Goal: Information Seeking & Learning: Learn about a topic

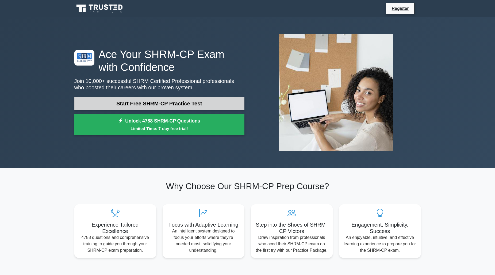
click at [140, 104] on link "Start Free SHRM-CP Practice Test" at bounding box center [159, 103] width 170 height 13
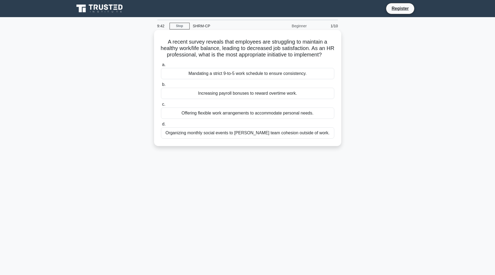
click at [234, 119] on div "Offering flexible work arrangements to accommodate personal needs." at bounding box center [247, 112] width 173 height 11
click at [161, 106] on input "c. Offering flexible work arrangements to accommodate personal needs." at bounding box center [161, 104] width 0 height 3
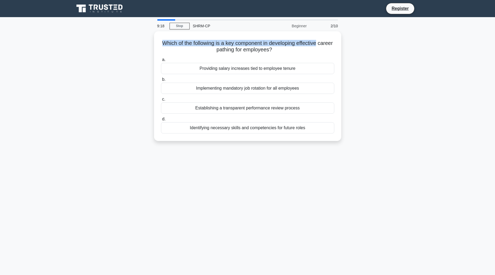
drag, startPoint x: 188, startPoint y: 39, endPoint x: 379, endPoint y: 37, distance: 190.9
click at [379, 37] on div "Which of the following is a key component in developing effective career pathin…" at bounding box center [247, 89] width 353 height 116
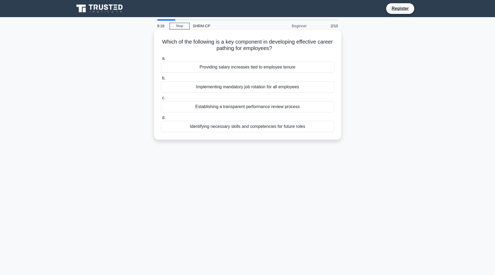
click at [224, 53] on div "Which of the following is a key component in developing effective career pathin…" at bounding box center [247, 84] width 183 height 105
click at [232, 47] on h5 "Which of the following is a key component in developing effective career pathin…" at bounding box center [247, 44] width 174 height 13
click at [251, 129] on div "Identifying necessary skills and competencies for future roles" at bounding box center [247, 126] width 173 height 11
click at [161, 120] on input "d. Identifying necessary skills and competencies for future roles" at bounding box center [161, 117] width 0 height 3
click at [268, 129] on div "The work-relatedness of the injury" at bounding box center [247, 126] width 173 height 11
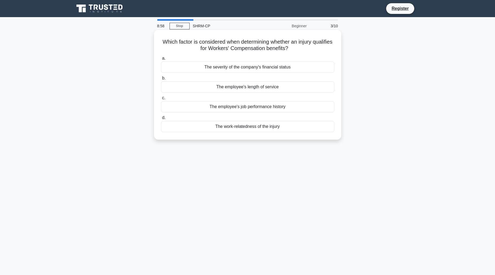
click at [161, 120] on input "d. The work-relatedness of the injury" at bounding box center [161, 117] width 0 height 3
click at [268, 69] on div "Mutual reliance for task completion" at bounding box center [247, 66] width 173 height 11
click at [161, 60] on input "a. Mutual reliance for task completion" at bounding box center [161, 58] width 0 height 3
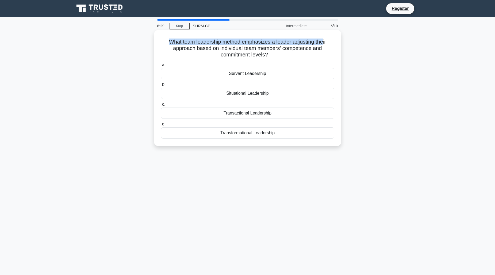
drag, startPoint x: 170, startPoint y: 42, endPoint x: 325, endPoint y: 43, distance: 155.6
click at [325, 43] on h5 "What team leadership method emphasizes a leader adjusting their approach based …" at bounding box center [247, 48] width 174 height 20
drag, startPoint x: 233, startPoint y: 49, endPoint x: 253, endPoint y: 49, distance: 20.3
click at [253, 49] on h5 "What team leadership method emphasizes a leader adjusting their approach based …" at bounding box center [247, 48] width 174 height 20
click at [284, 47] on h5 "What team leadership method emphasizes a leader adjusting their approach based …" at bounding box center [247, 48] width 174 height 20
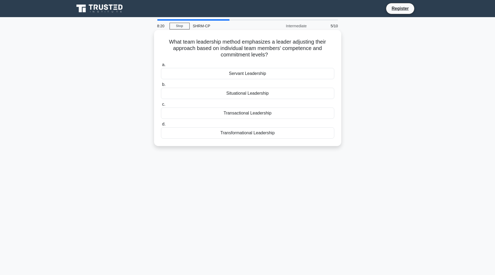
click at [252, 92] on div "Situational Leadership" at bounding box center [247, 93] width 173 height 11
click at [161, 86] on input "b. Situational Leadership" at bounding box center [161, 84] width 0 height 3
drag, startPoint x: 232, startPoint y: 41, endPoint x: 286, endPoint y: 43, distance: 53.8
click at [286, 43] on h5 "Which component of a career management system focuses on tracking and analyzing…" at bounding box center [247, 48] width 174 height 20
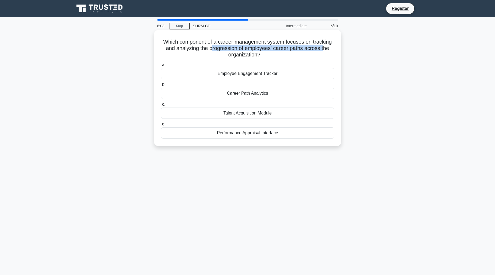
drag, startPoint x: 211, startPoint y: 48, endPoint x: 325, endPoint y: 49, distance: 114.2
click at [325, 49] on h5 "Which component of a career management system focuses on tracking and analyzing…" at bounding box center [247, 48] width 174 height 20
click at [274, 59] on div "Which component of a career management system focuses on tracking and analyzing…" at bounding box center [247, 88] width 183 height 112
click at [256, 94] on div "Career Path Analytics" at bounding box center [247, 93] width 173 height 11
click at [161, 86] on input "b. Career Path Analytics" at bounding box center [161, 84] width 0 height 3
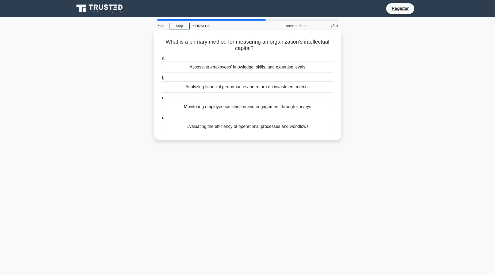
click at [251, 64] on div "Assessing employees' knowledge, skills, and expertise levels" at bounding box center [247, 66] width 173 height 11
click at [161, 60] on input "a. Assessing employees' knowledge, skills, and expertise levels" at bounding box center [161, 58] width 0 height 3
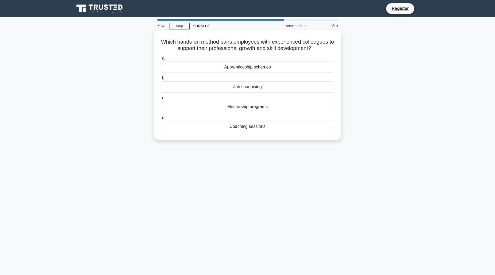
click at [265, 67] on div "Apprenticeship schemes" at bounding box center [247, 66] width 173 height 11
click at [161, 60] on input "a. Apprenticeship schemes" at bounding box center [161, 58] width 0 height 3
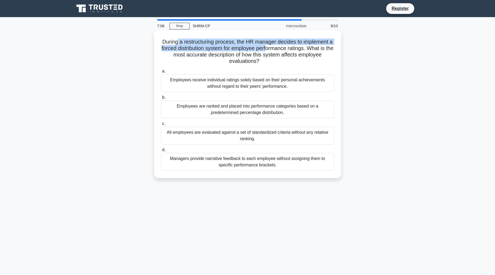
drag, startPoint x: 176, startPoint y: 45, endPoint x: 271, endPoint y: 49, distance: 95.0
click at [271, 49] on h5 "During a restructuring process, the HR manager decides to implement a forced di…" at bounding box center [247, 51] width 174 height 26
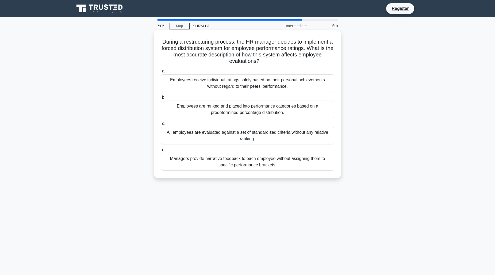
click at [297, 49] on h5 "During a restructuring process, the HR manager decides to implement a forced di…" at bounding box center [247, 51] width 174 height 26
click at [230, 101] on div "Employees are ranked and placed into performance categories based on a predeter…" at bounding box center [247, 110] width 173 height 18
click at [161, 99] on input "b. Employees are ranked and placed into performance categories based on a prede…" at bounding box center [161, 97] width 0 height 3
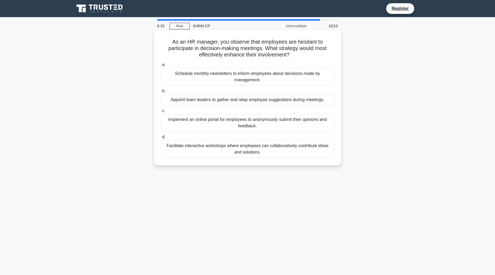
click at [220, 121] on div "Implement an online portal for employees to anonymously submit their opinions a…" at bounding box center [247, 123] width 173 height 18
click at [161, 113] on input "c. Implement an online portal for employees to anonymously submit their opinion…" at bounding box center [161, 110] width 0 height 3
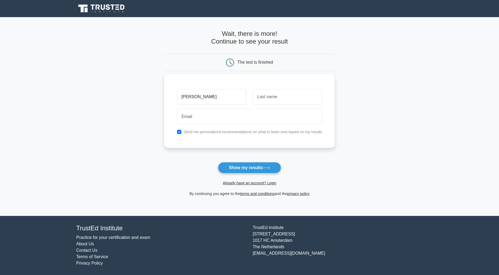
type input "[PERSON_NAME]"
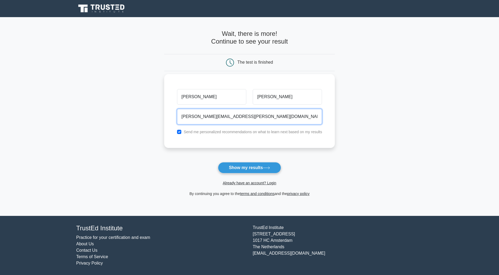
type input "[PERSON_NAME][EMAIL_ADDRESS][PERSON_NAME][DOMAIN_NAME]"
click at [187, 132] on label "Send me personalized recommendations on what to learn next based on my results" at bounding box center [253, 132] width 138 height 4
click at [179, 132] on input "checkbox" at bounding box center [179, 132] width 4 height 4
checkbox input "false"
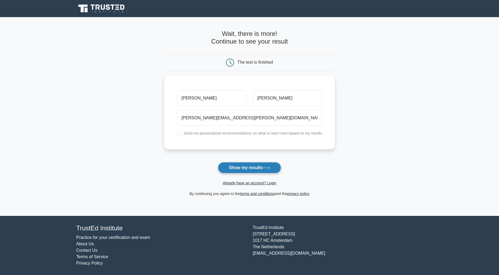
click at [258, 168] on button "Show my results" at bounding box center [249, 167] width 63 height 11
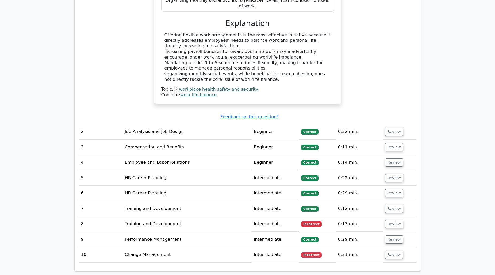
scroll to position [668, 0]
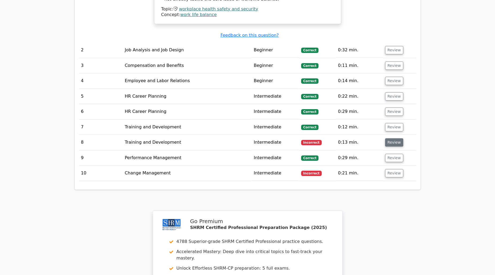
click at [400, 138] on button "Review" at bounding box center [394, 142] width 18 height 8
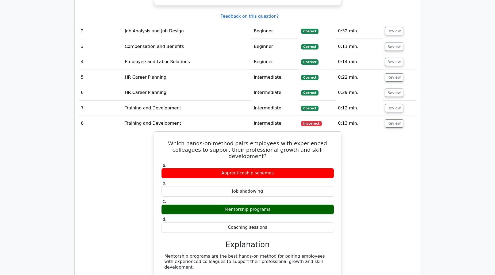
scroll to position [695, 0]
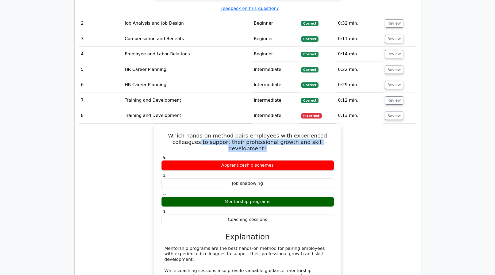
click at [376, 124] on div "Which hands-on method pairs employees with experienced colleagues to support th…" at bounding box center [247, 230] width 337 height 212
click at [375, 124] on div "Which hands-on method pairs employees with experienced colleagues to support th…" at bounding box center [247, 230] width 337 height 212
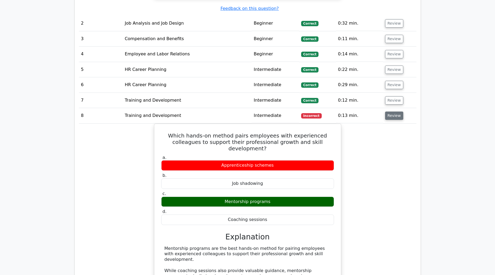
click at [389, 111] on button "Review" at bounding box center [394, 115] width 18 height 8
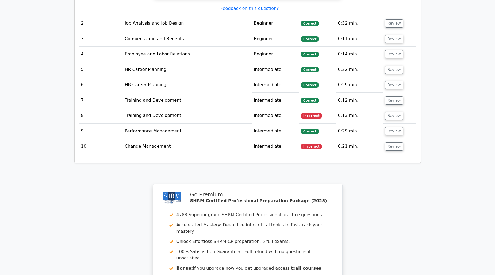
click at [390, 139] on td "Review" at bounding box center [399, 146] width 33 height 15
click at [391, 142] on button "Review" at bounding box center [394, 146] width 18 height 8
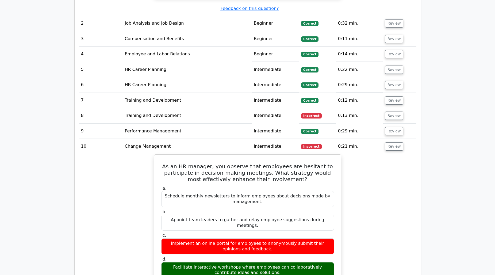
click at [411, 190] on div "As an HR manager, you observe that employees are hesitant to participate in dec…" at bounding box center [247, 270] width 337 height 232
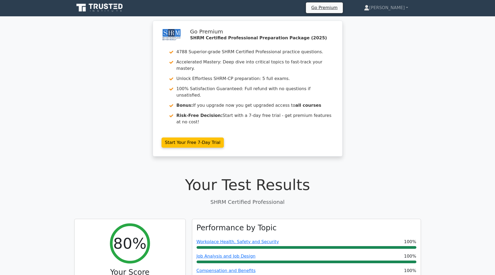
scroll to position [0, 0]
